Goal: Check status: Check status

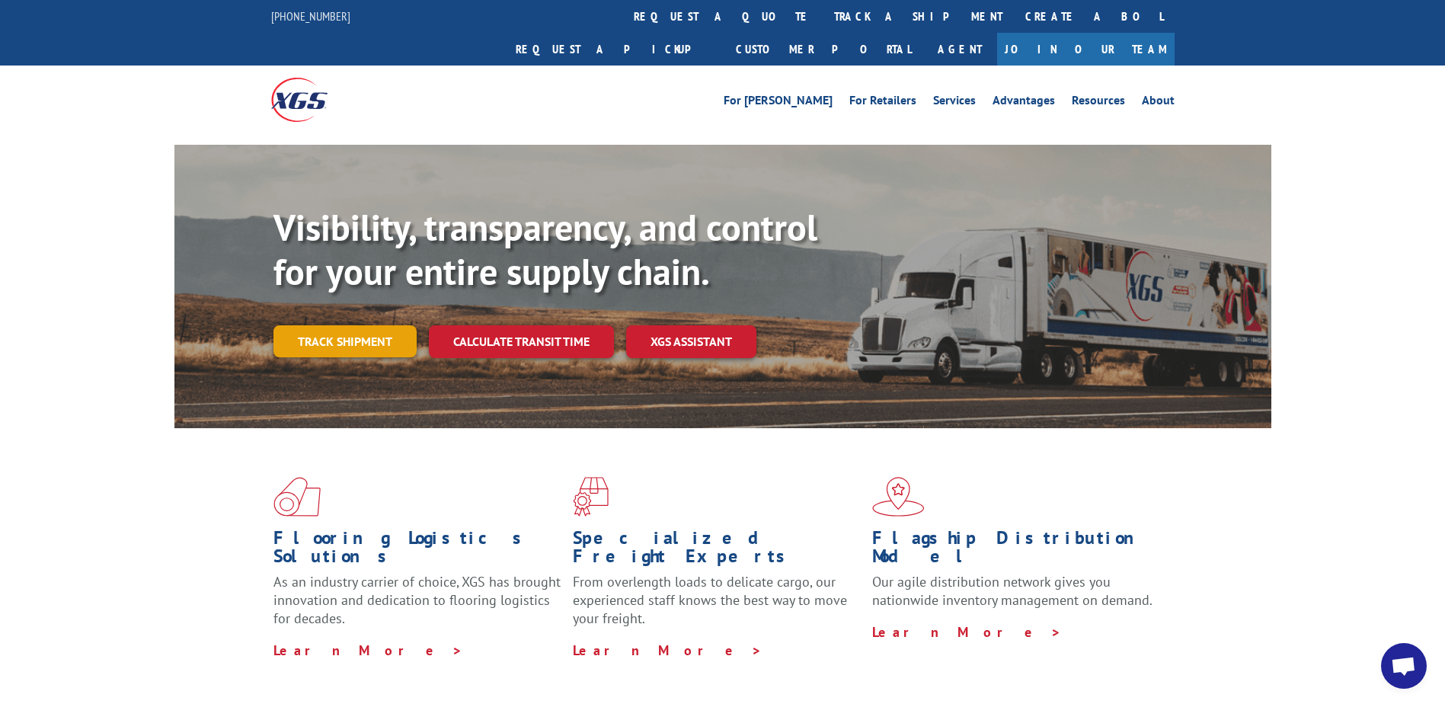
click at [367, 325] on link "Track shipment" at bounding box center [344, 341] width 143 height 32
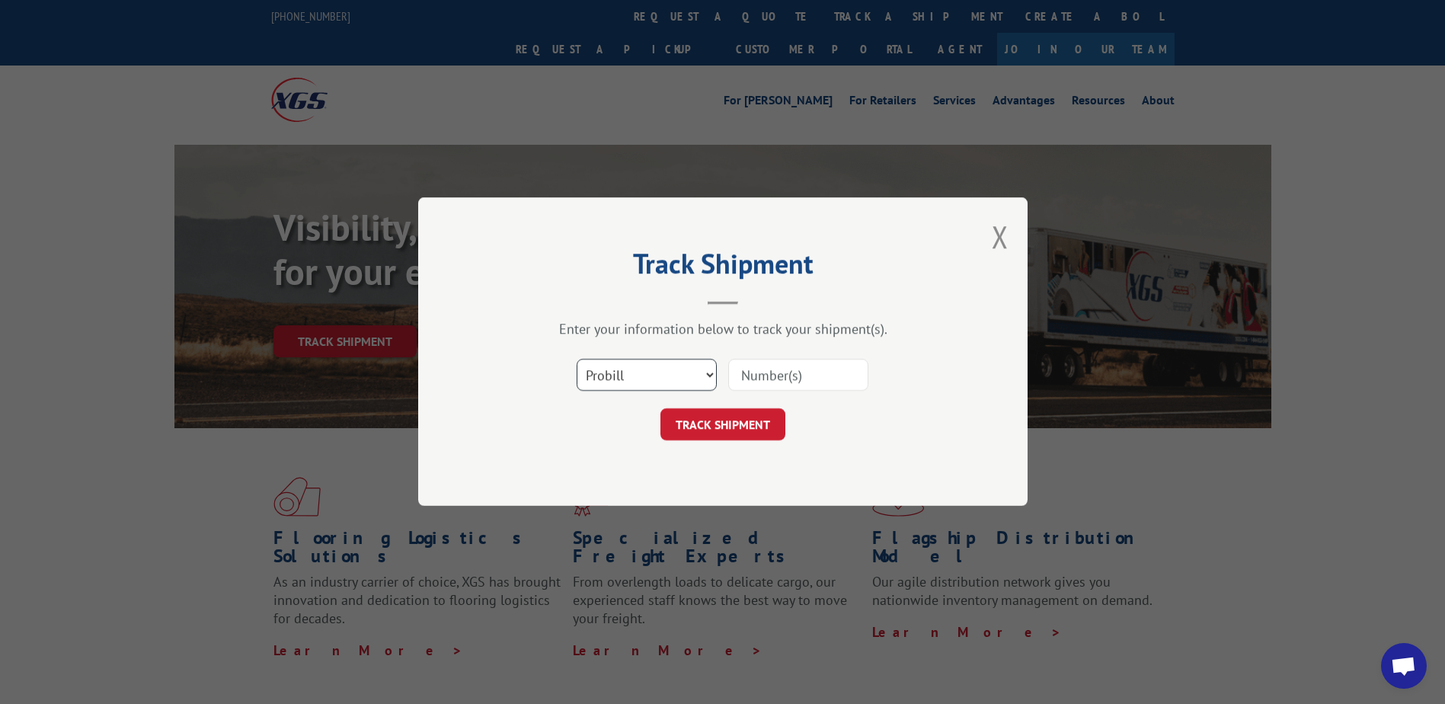
click at [709, 376] on select "Select category... Probill BOL PO" at bounding box center [646, 375] width 140 height 32
select select "bol"
click at [576, 359] on select "Select category... Probill BOL PO" at bounding box center [646, 375] width 140 height 32
drag, startPoint x: 774, startPoint y: 377, endPoint x: 931, endPoint y: 385, distance: 157.1
click at [777, 377] on input at bounding box center [798, 375] width 140 height 32
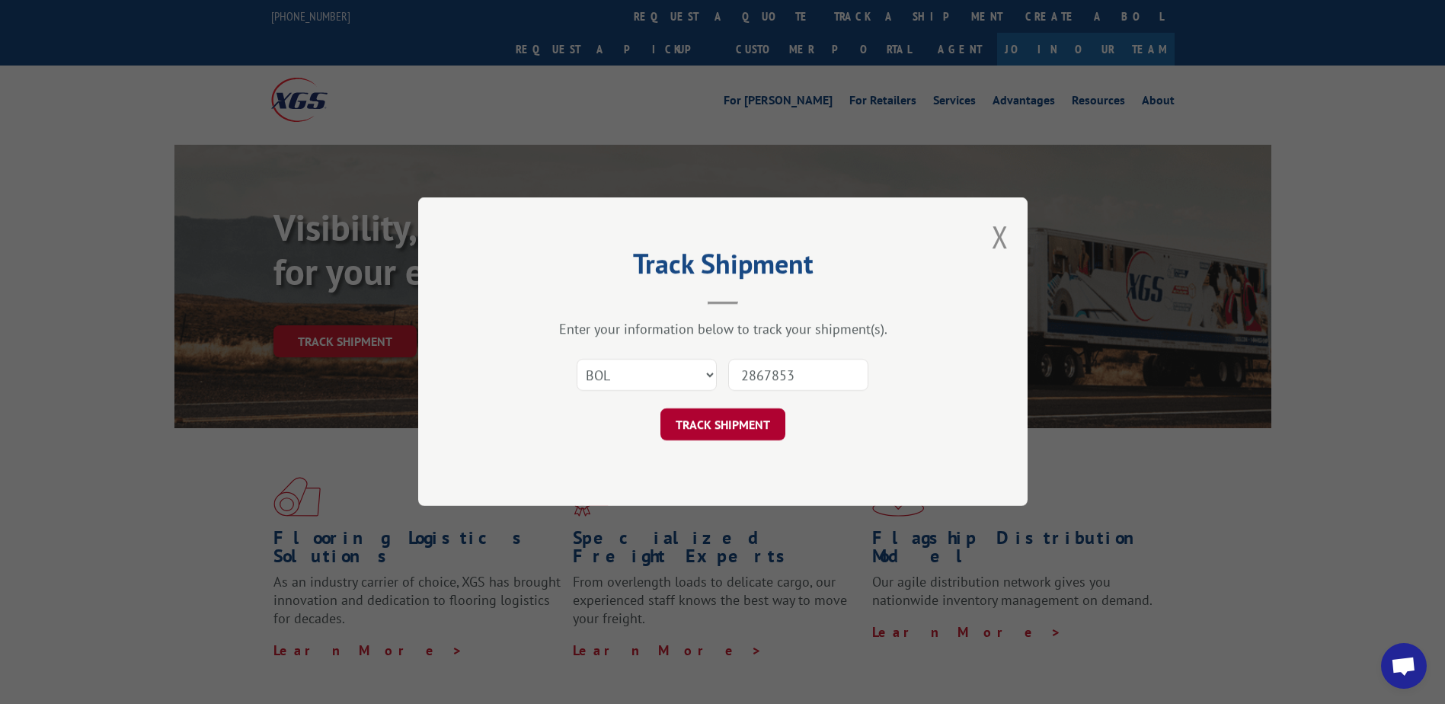
type input "2867853"
click at [749, 431] on button "TRACK SHIPMENT" at bounding box center [722, 425] width 125 height 32
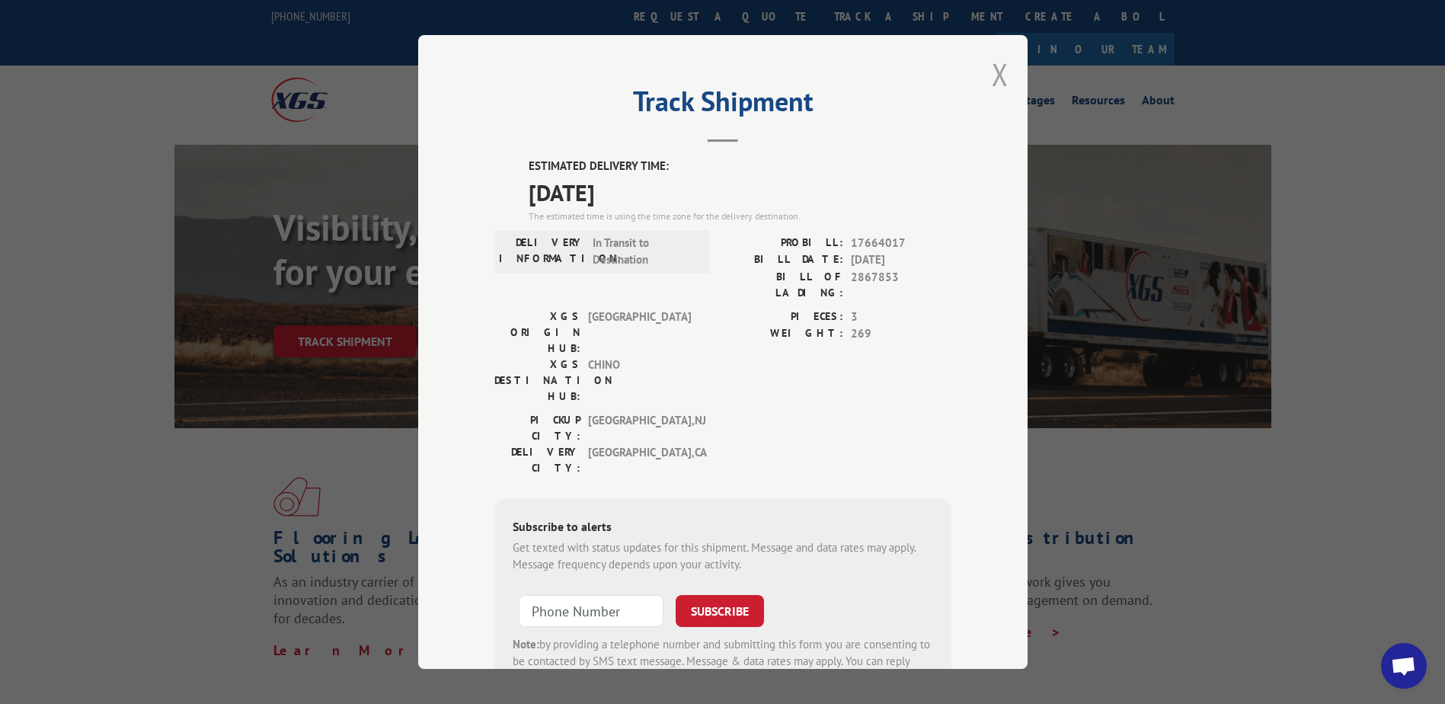
click at [997, 67] on button "Close modal" at bounding box center [999, 74] width 17 height 40
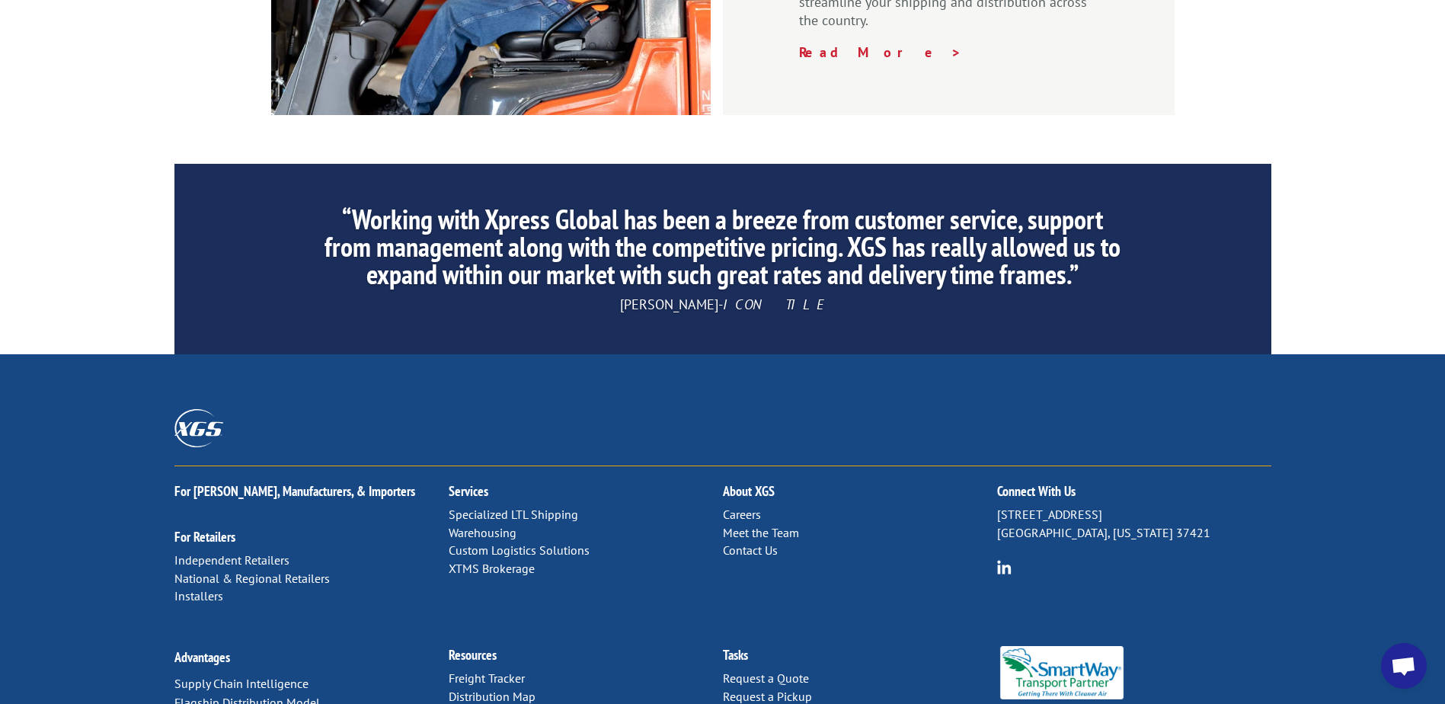
scroll to position [2310, 0]
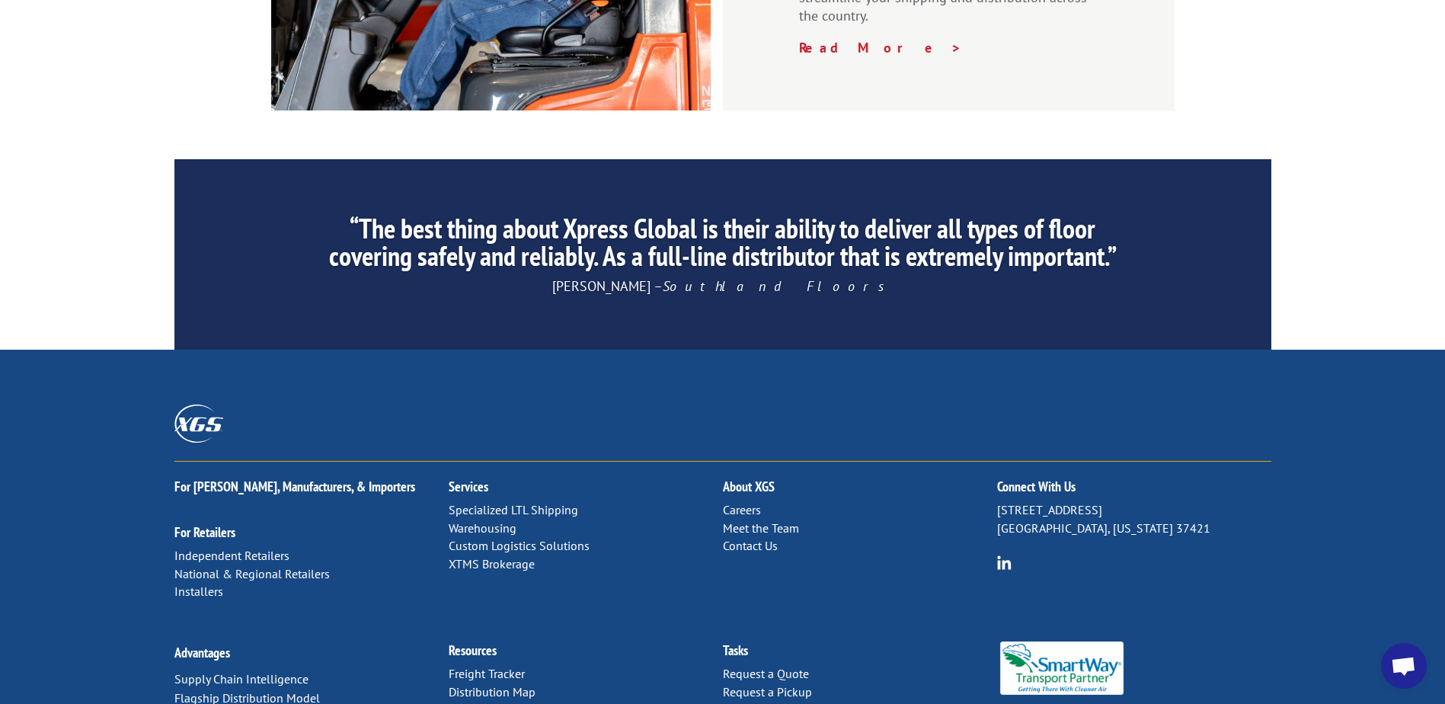
click at [764, 538] on link "Contact Us" at bounding box center [750, 545] width 55 height 15
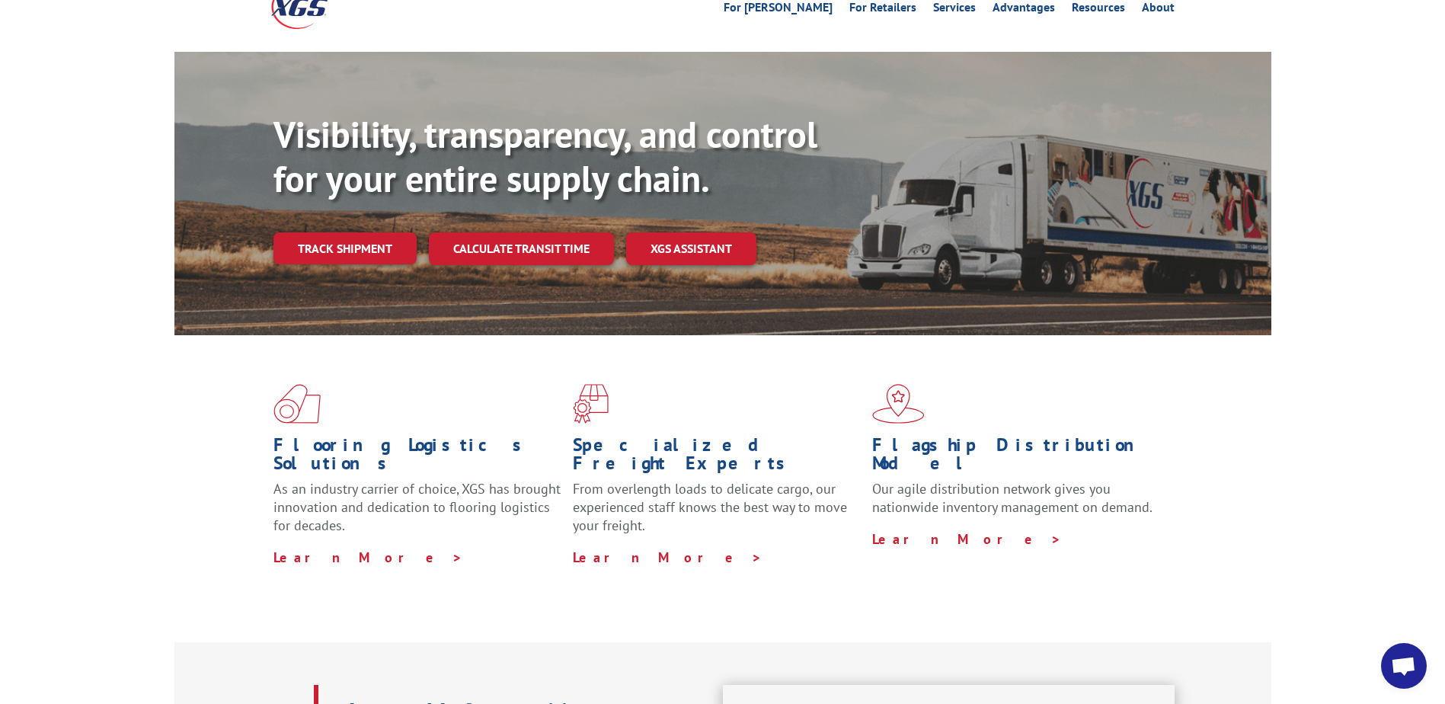
scroll to position [0, 0]
